Goal: Find specific page/section: Find specific page/section

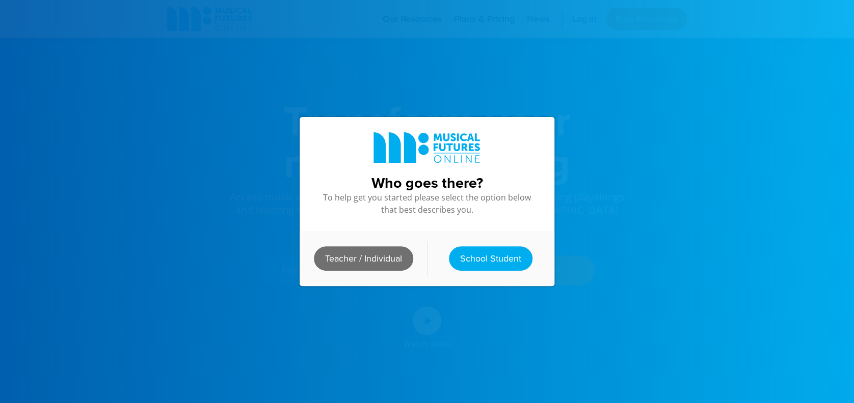
click at [337, 257] on link "Teacher / Individual" at bounding box center [363, 259] width 99 height 24
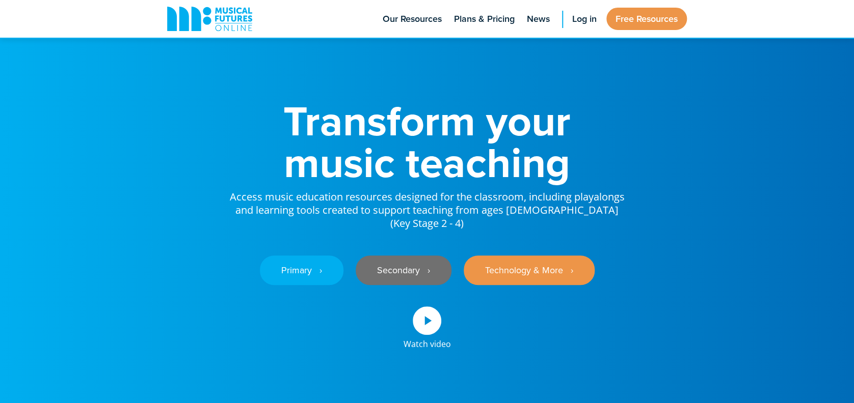
click at [415, 257] on link "Secondary ‎‏‏‎ ‎ ›" at bounding box center [404, 271] width 96 height 30
click at [398, 256] on link "Secondary ‎‏‏‎ ‎ ›" at bounding box center [404, 271] width 96 height 30
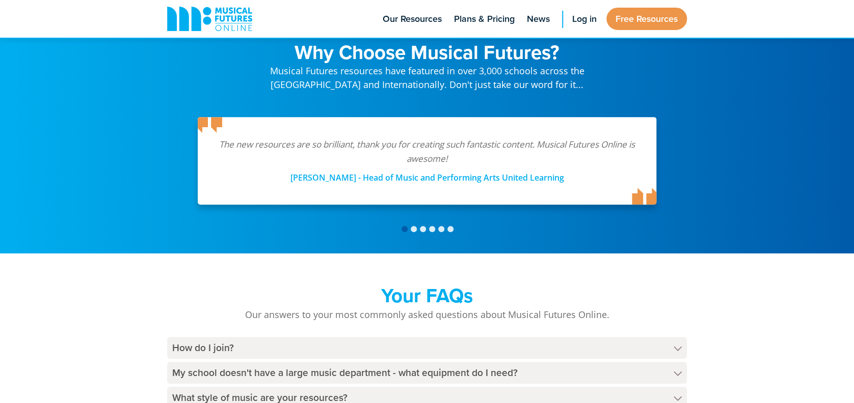
scroll to position [2095, 0]
